Goal: Check status: Check status

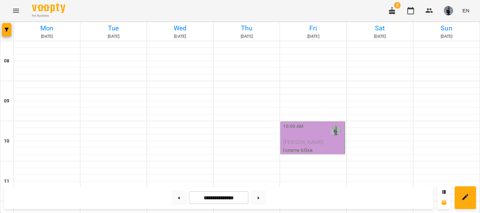
scroll to position [8, 0]
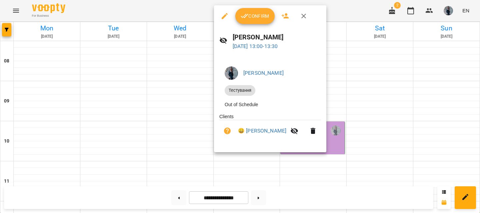
click at [253, 20] on button "Confirm" at bounding box center [254, 16] width 39 height 16
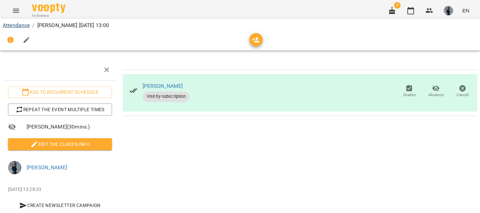
click at [14, 22] on link "Attendance" at bounding box center [16, 25] width 27 height 6
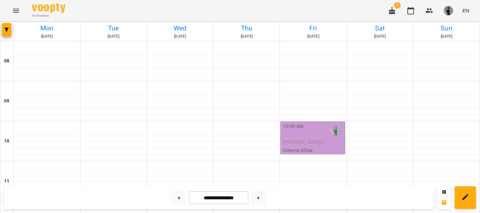
scroll to position [299, 0]
